Goal: Find specific page/section: Find specific page/section

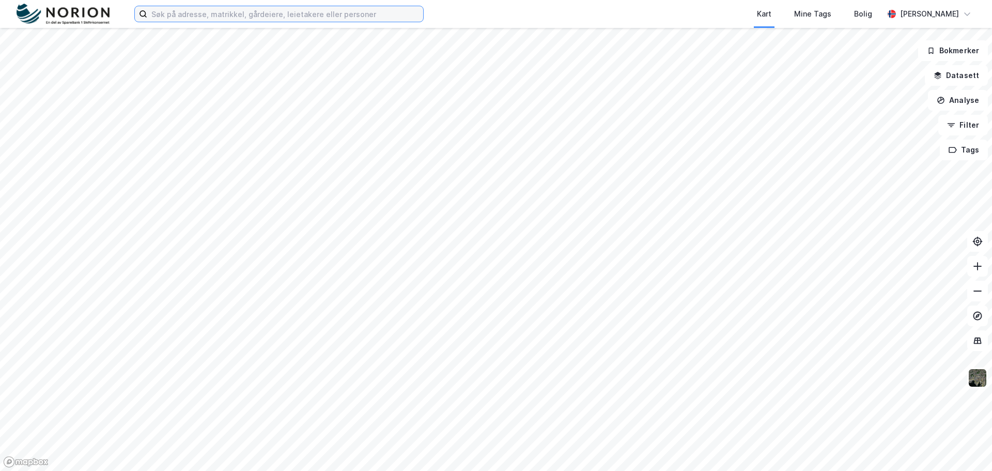
click at [292, 19] on input at bounding box center [285, 14] width 276 height 16
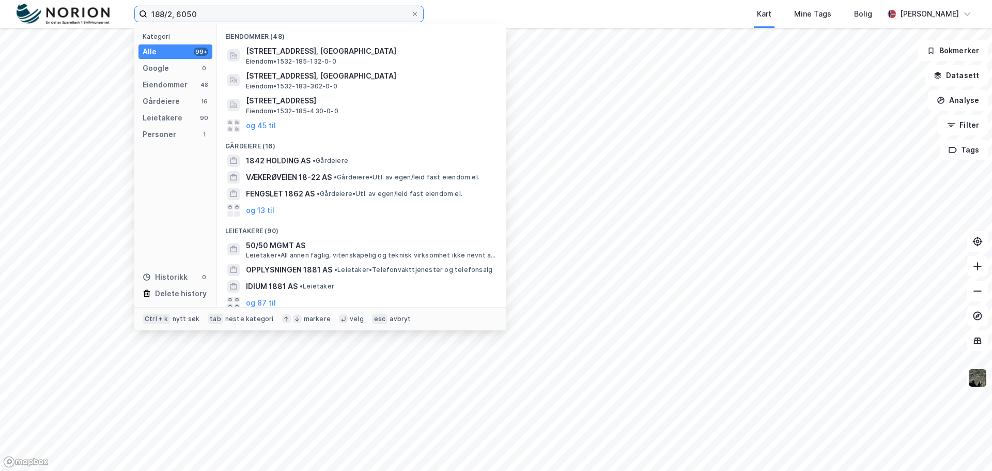
drag, startPoint x: 198, startPoint y: 8, endPoint x: 149, endPoint y: 9, distance: 48.6
click at [149, 9] on input "188/2, 6050" at bounding box center [279, 14] width 264 height 16
paste input "Ytterland 13"
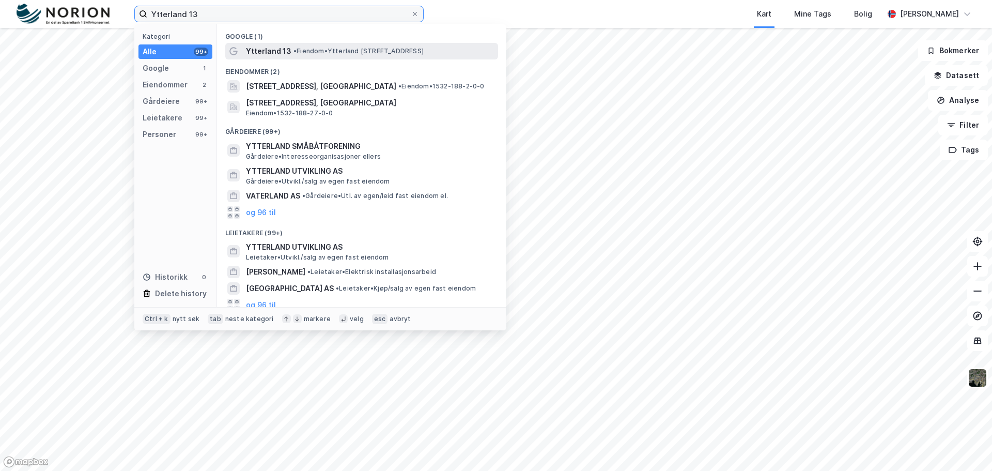
type input "Ytterland 13"
click at [287, 52] on span "Ytterland 13" at bounding box center [268, 51] width 45 height 12
